Goal: Transaction & Acquisition: Purchase product/service

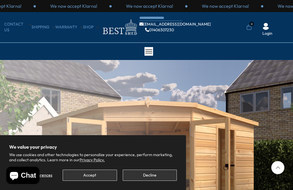
click at [100, 173] on button "Accept" at bounding box center [90, 174] width 54 height 11
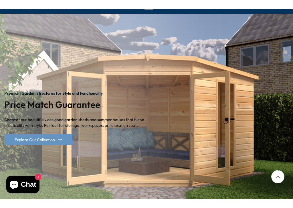
scroll to position [68, 0]
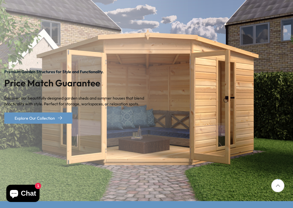
click at [252, 123] on img "1 / 2" at bounding box center [146, 96] width 293 height 208
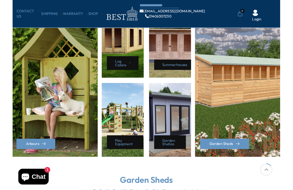
scroll to position [245, 0]
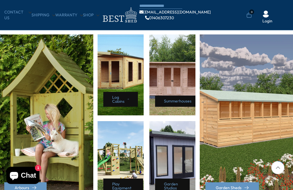
click at [178, 78] on div "Summerhouses" at bounding box center [172, 74] width 46 height 81
click at [168, 88] on div "Summerhouses" at bounding box center [172, 74] width 46 height 81
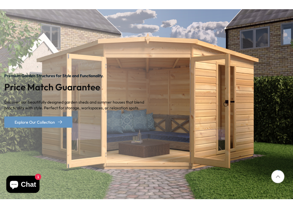
scroll to position [80, 0]
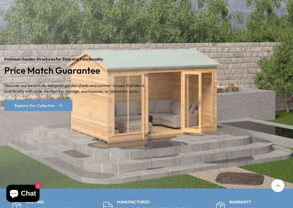
scroll to position [69, 0]
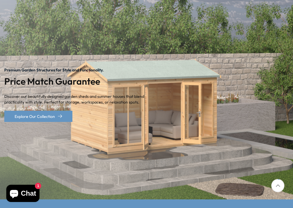
click at [291, 85] on img "2 / 2" at bounding box center [146, 95] width 293 height 208
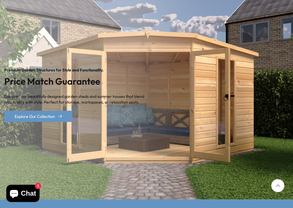
click at [291, 101] on img "1 / 2" at bounding box center [146, 95] width 293 height 208
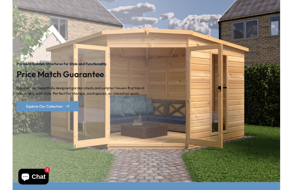
scroll to position [0, 0]
